Goal: Transaction & Acquisition: Purchase product/service

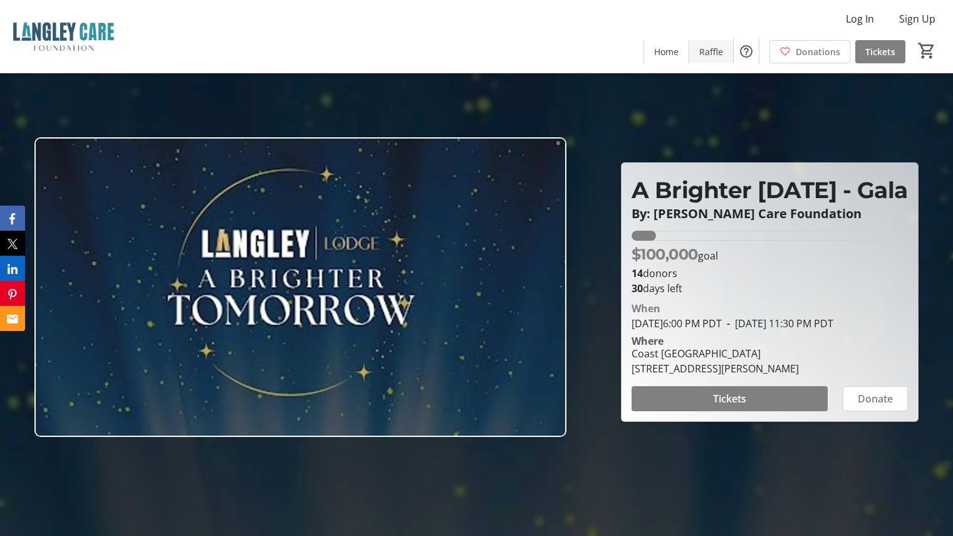
click at [713, 48] on span "Raffle" at bounding box center [712, 51] width 24 height 13
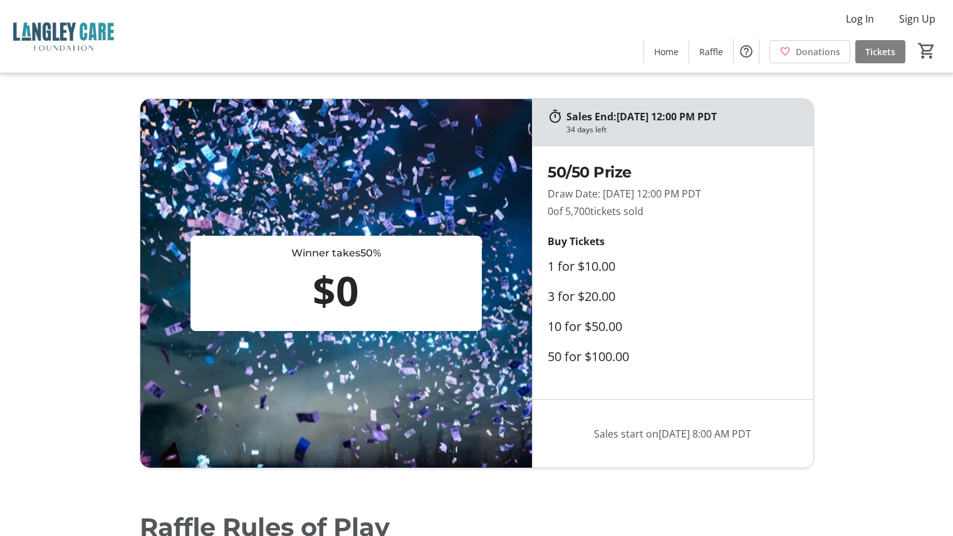
click at [344, 283] on div "$0" at bounding box center [337, 291] width 282 height 60
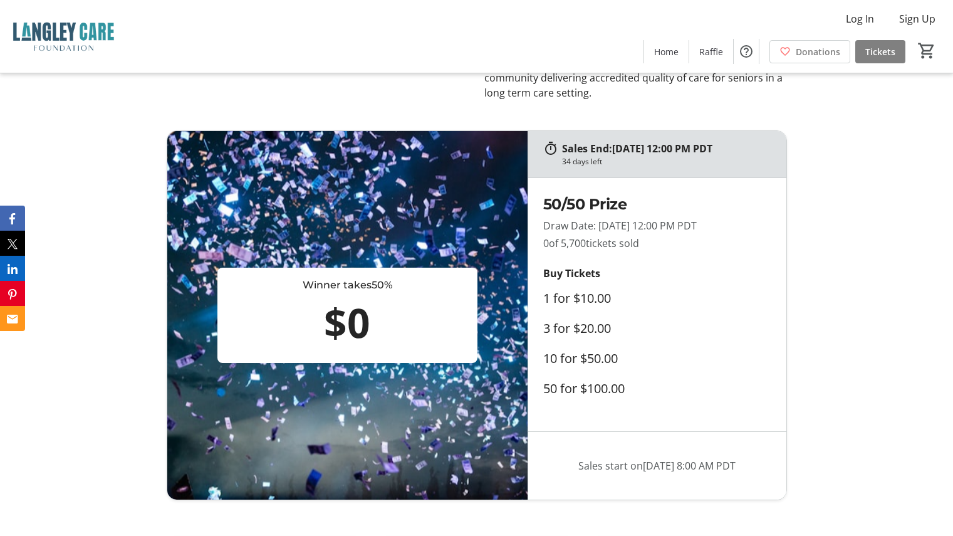
scroll to position [1191, 0]
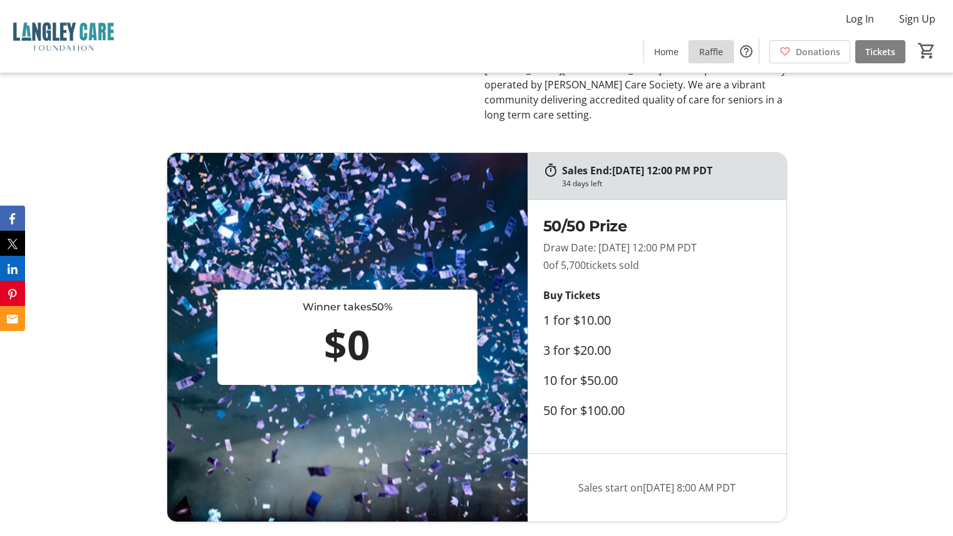
click at [713, 53] on span "Raffle" at bounding box center [712, 51] width 24 height 13
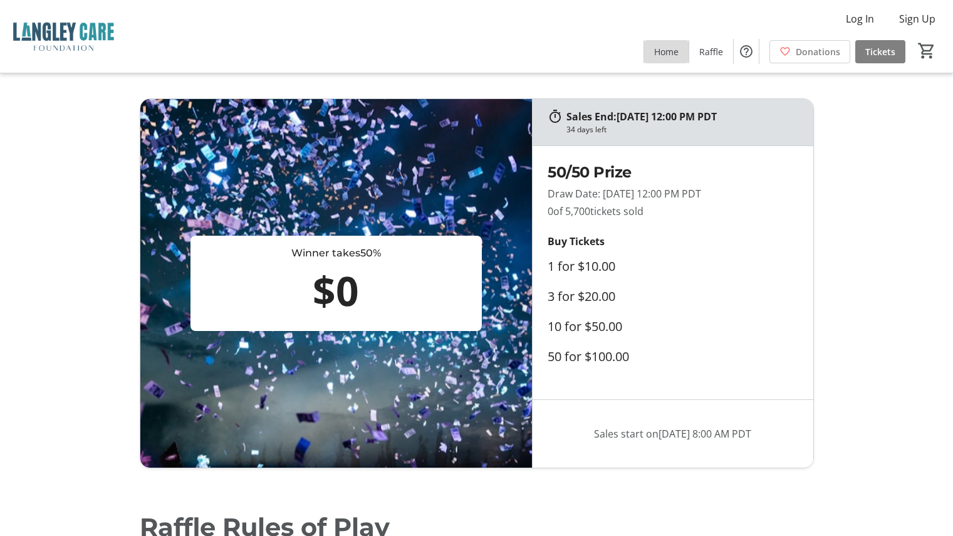
click at [677, 45] on span "Home" at bounding box center [666, 51] width 24 height 13
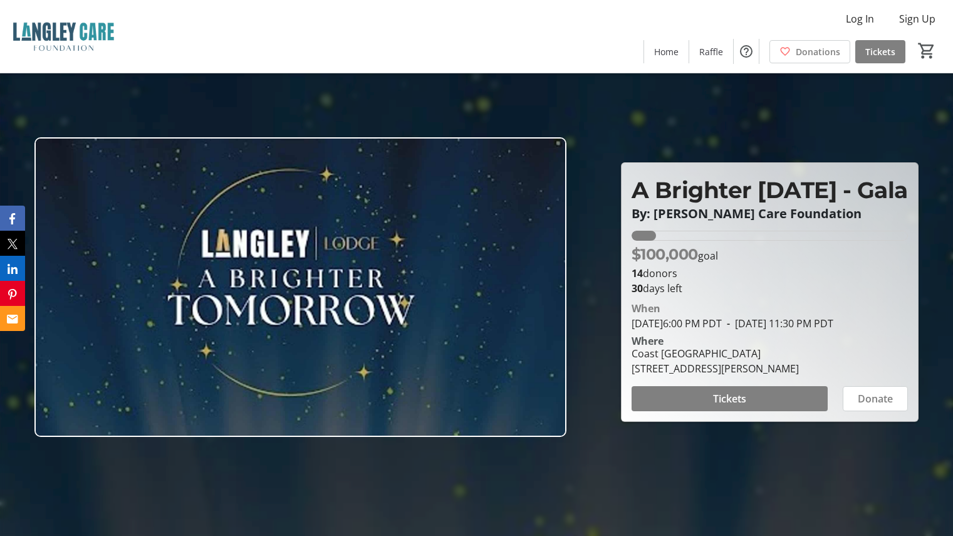
scroll to position [63, 0]
